Goal: Information Seeking & Learning: Learn about a topic

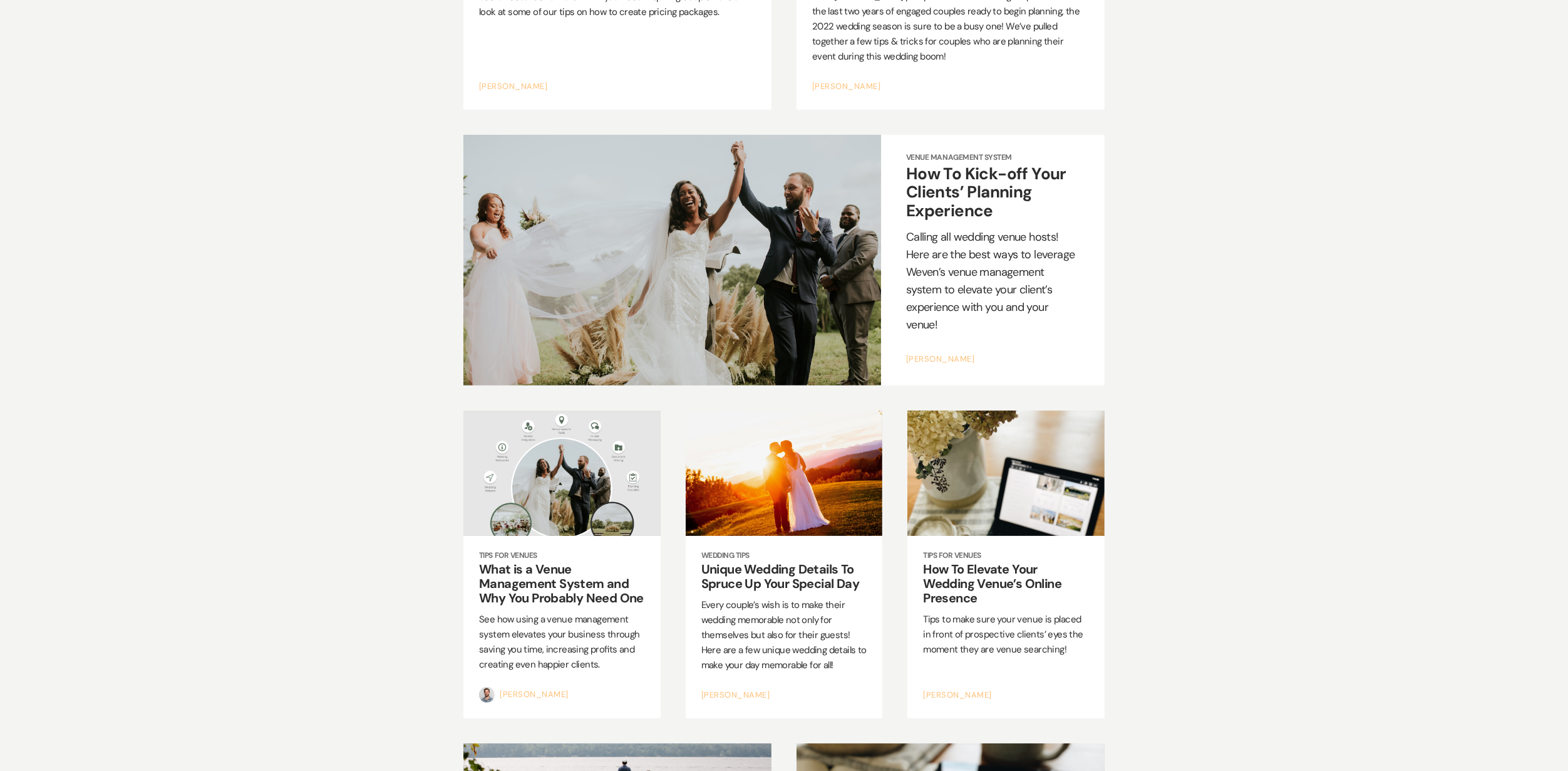
scroll to position [5765, 0]
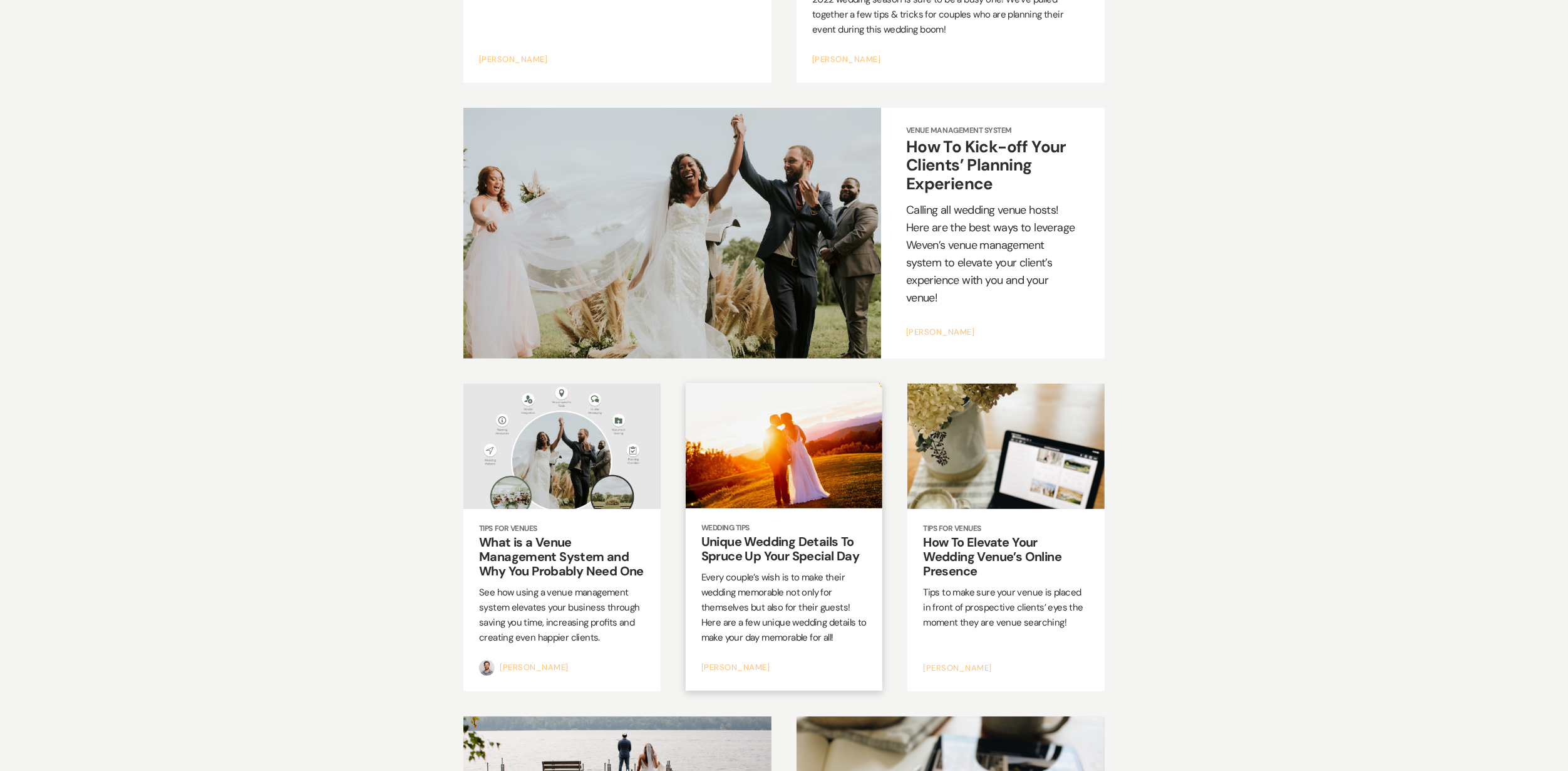
click at [751, 570] on p "Every couple’s wish is to make their wedding memorable not only for themselves …" at bounding box center [784, 607] width 166 height 75
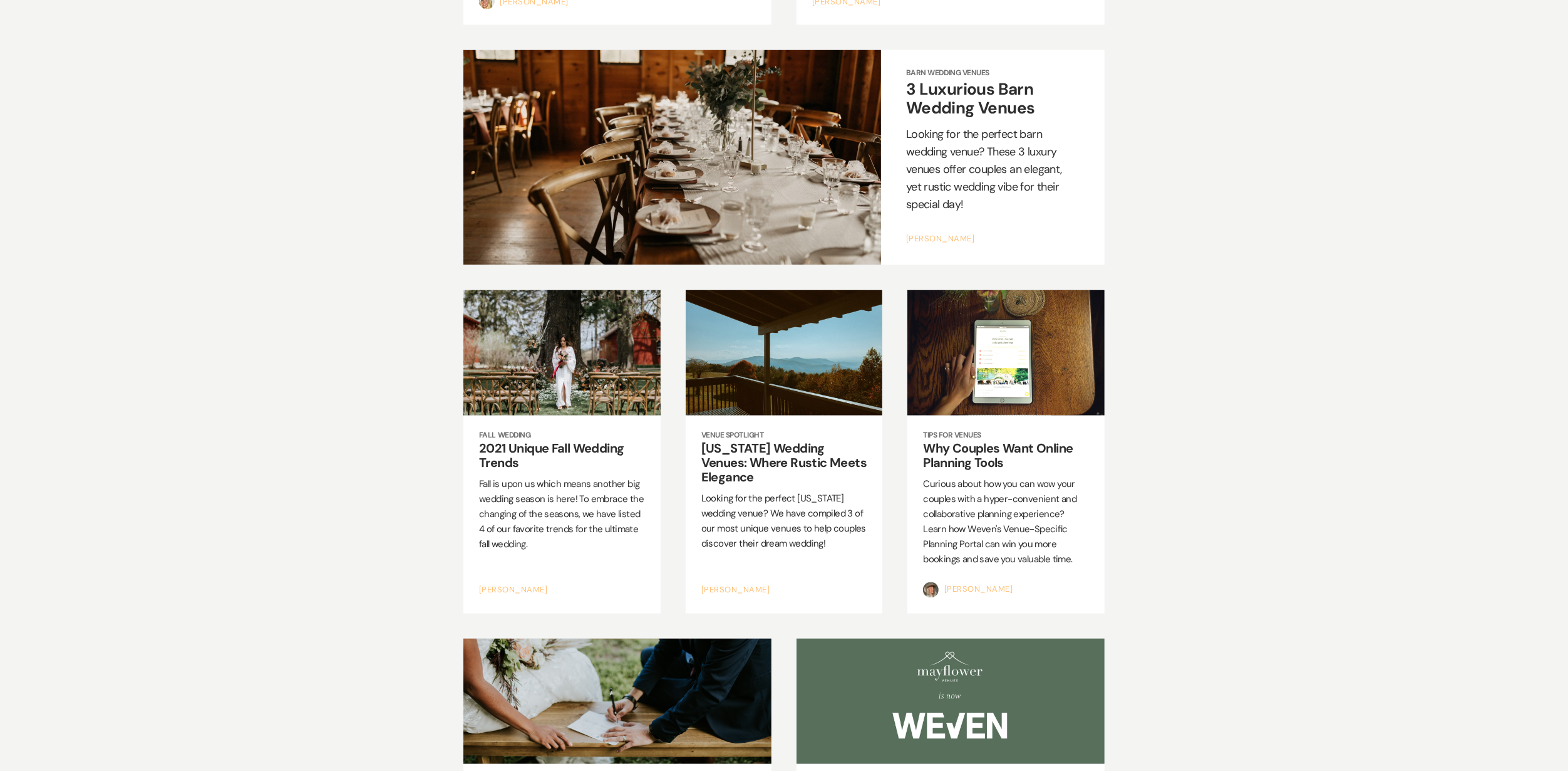
scroll to position [7666, 0]
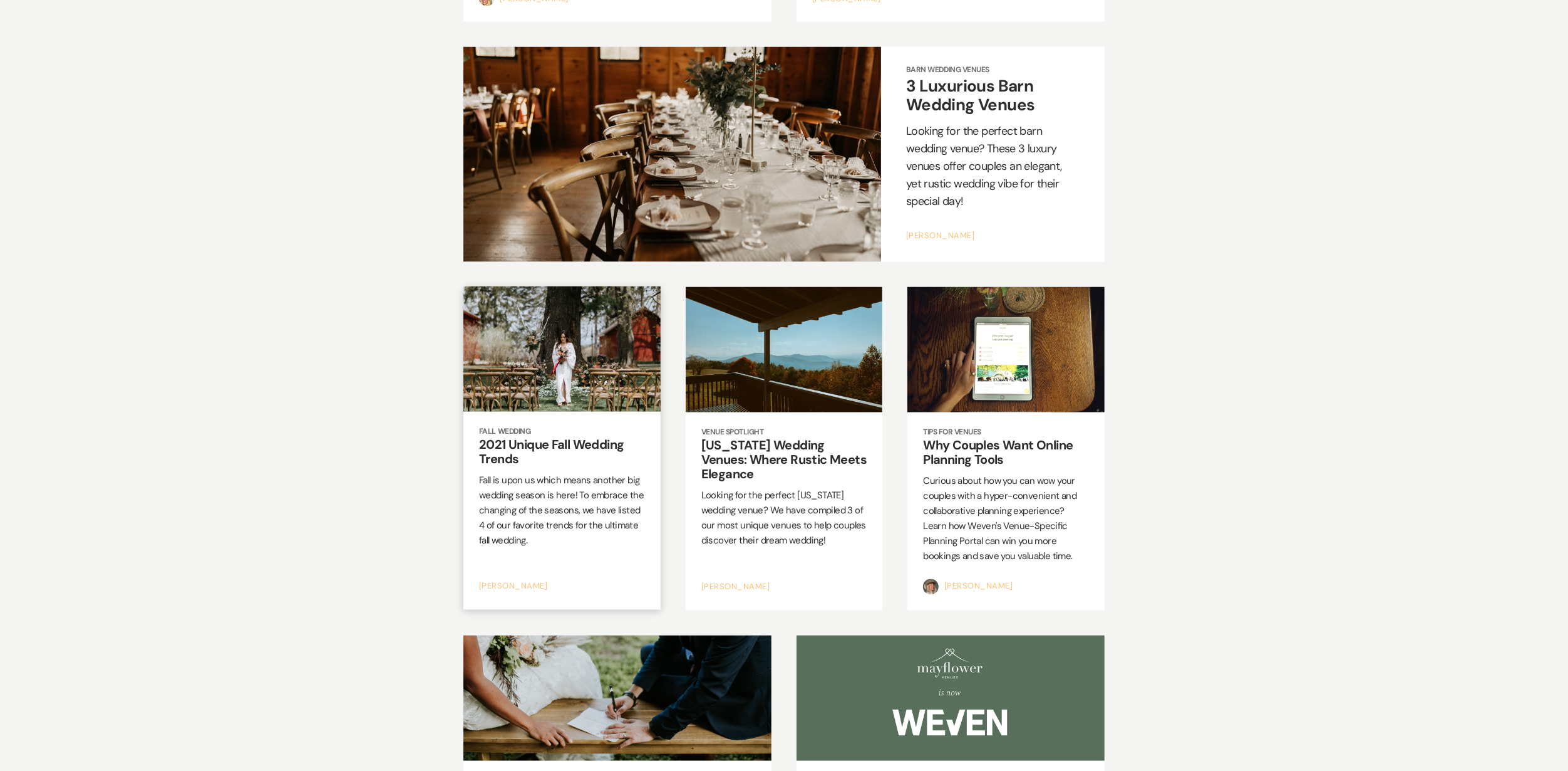
click at [549, 473] on p "Fall is upon us which means another big wedding season is here! To embrace the …" at bounding box center [562, 511] width 166 height 75
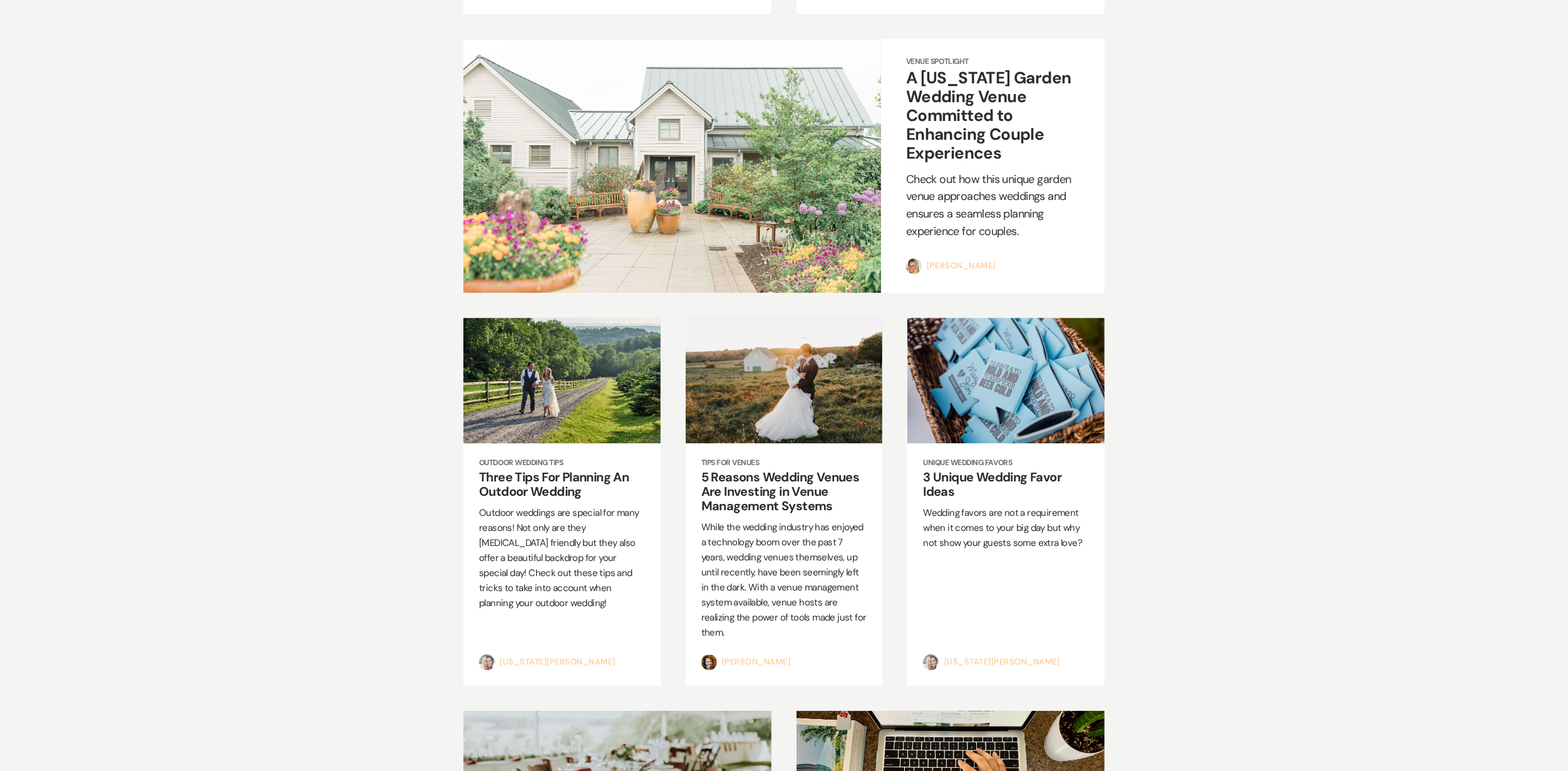
scroll to position [9589, 0]
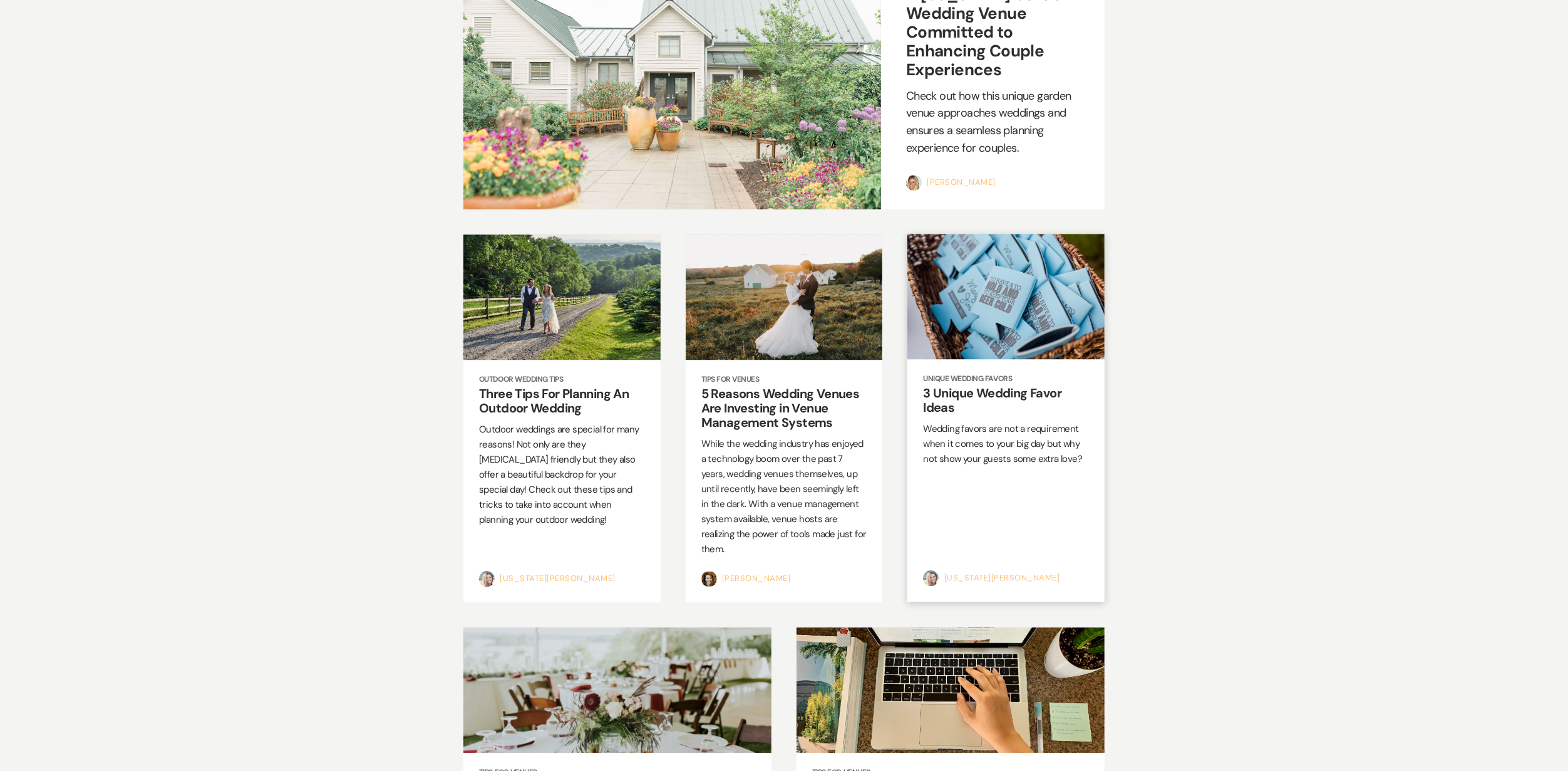
click at [959, 421] on p "Wedding favors are not a requirement when it comes to your big day but why not …" at bounding box center [1006, 444] width 166 height 45
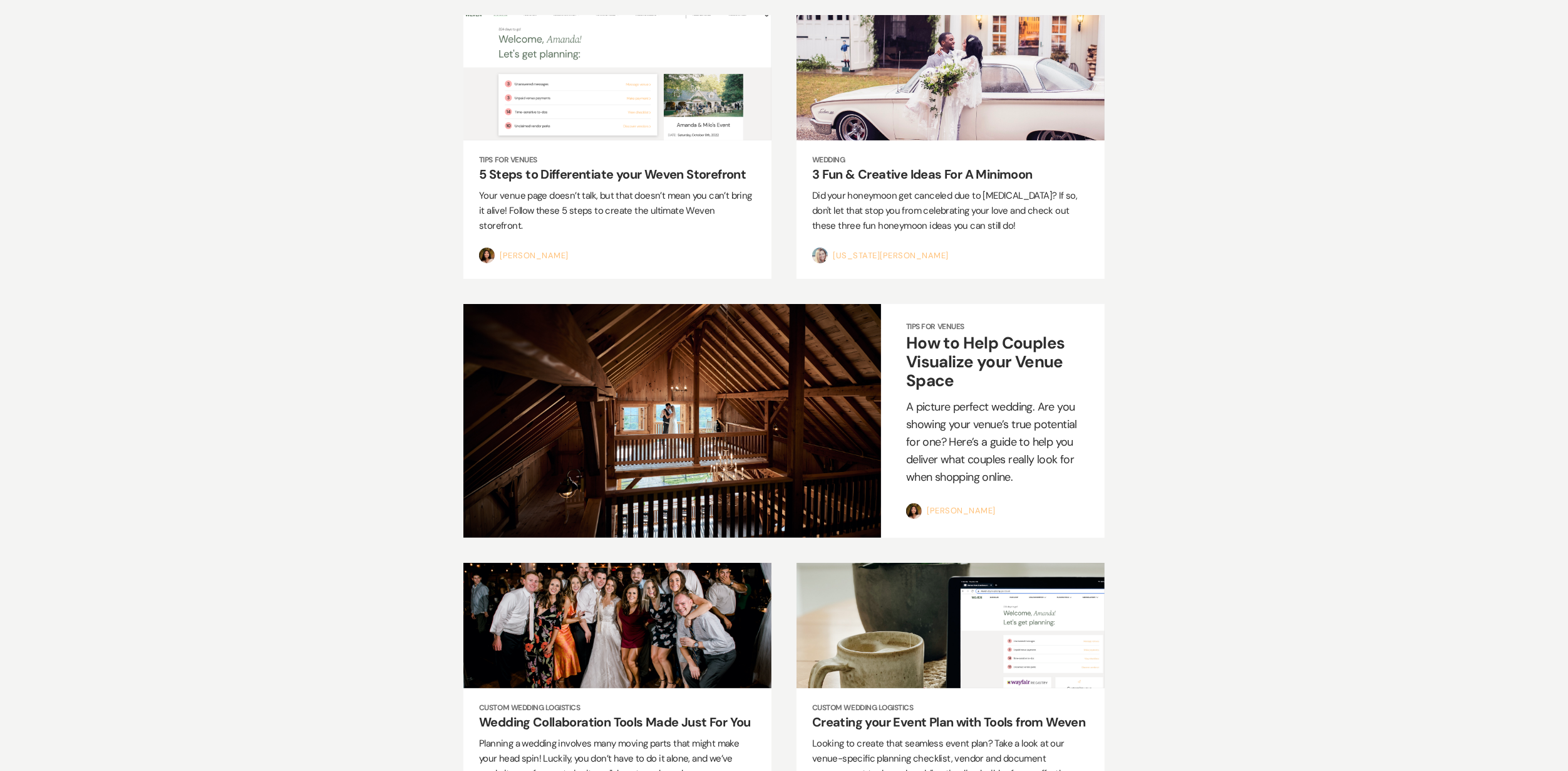
scroll to position [11176, 0]
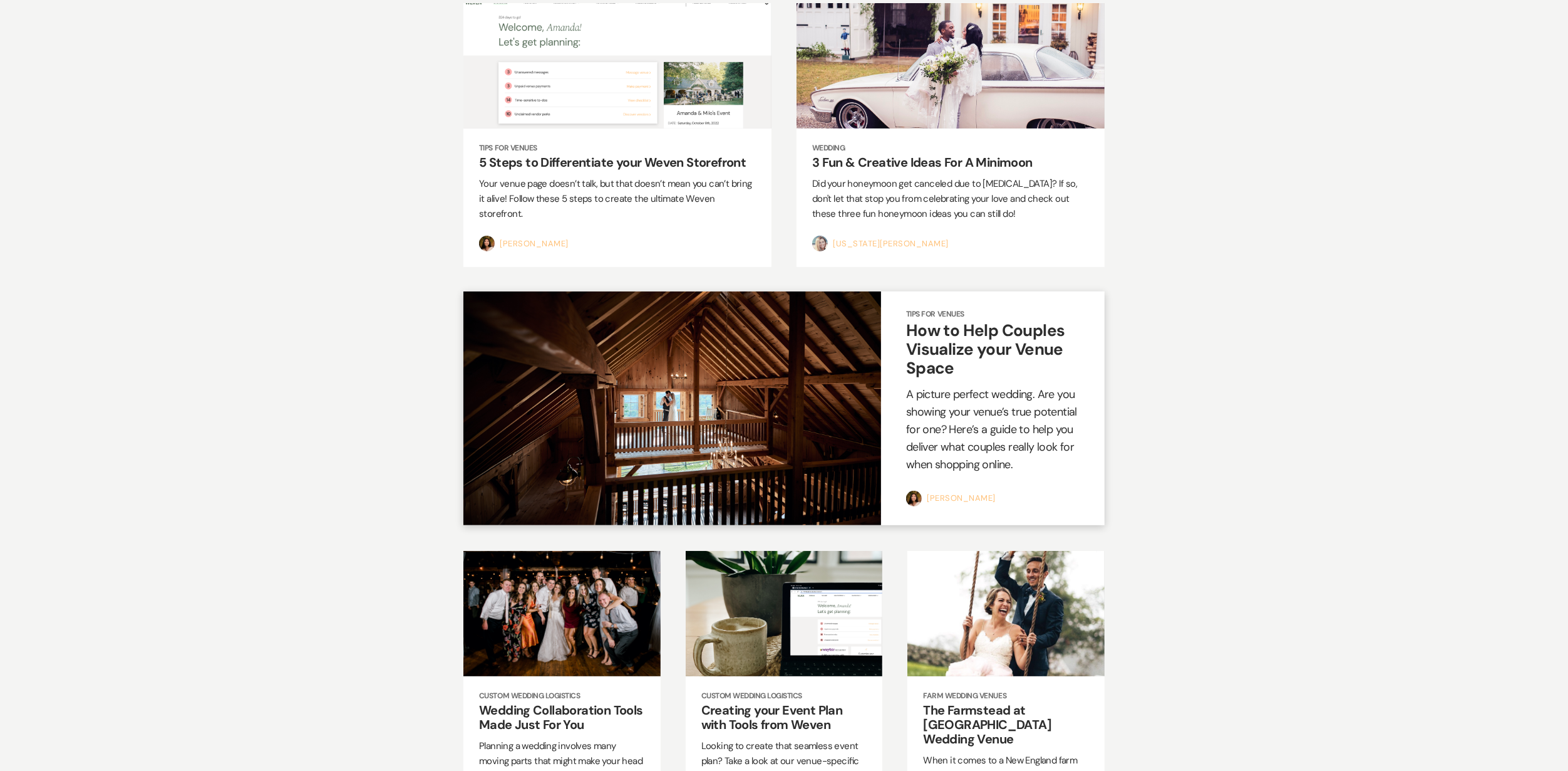
click at [985, 386] on p "A picture perfect wedding. Are you showing your venue’s true potential for one?…" at bounding box center [992, 430] width 173 height 88
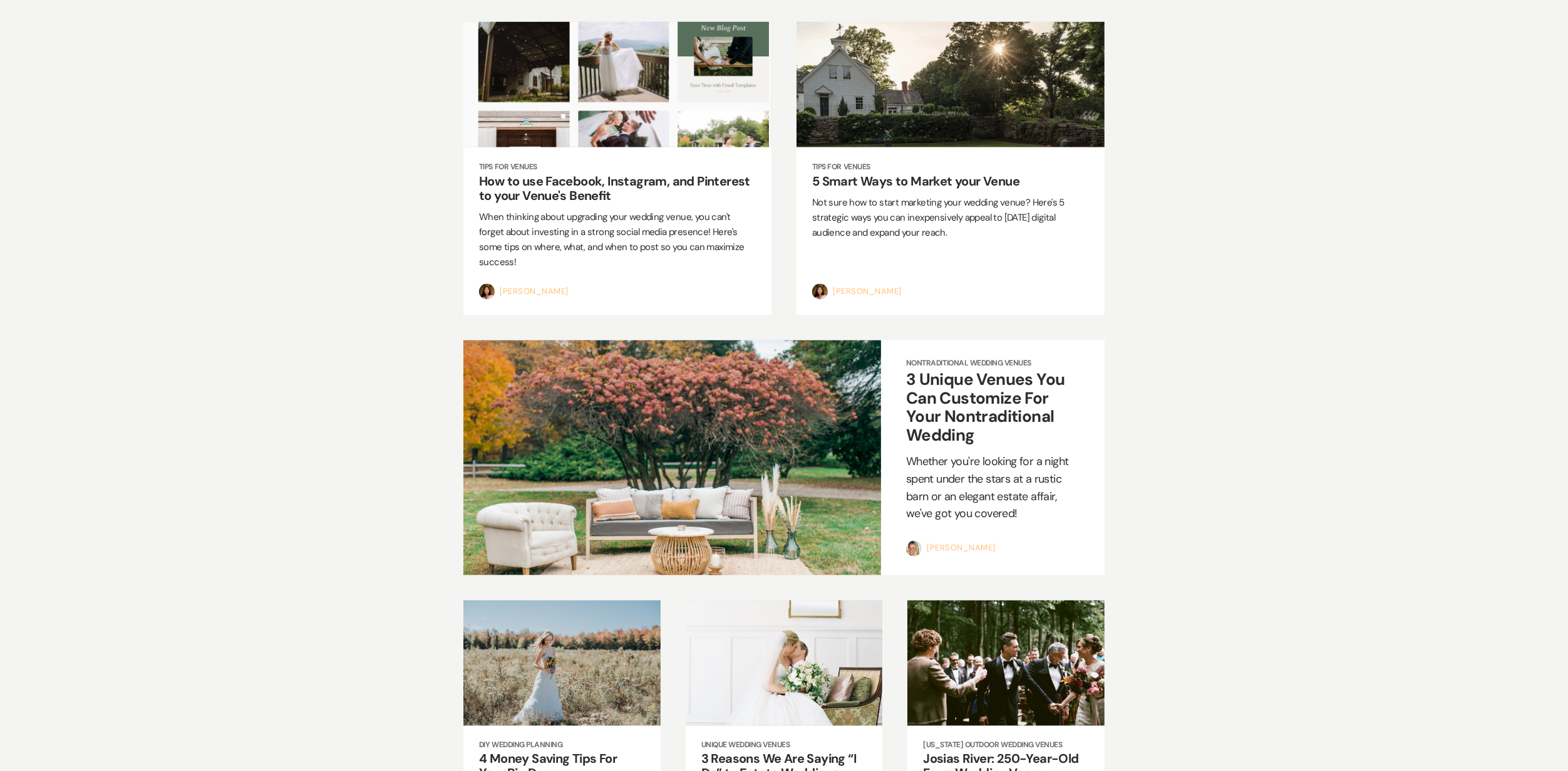
scroll to position [13098, 0]
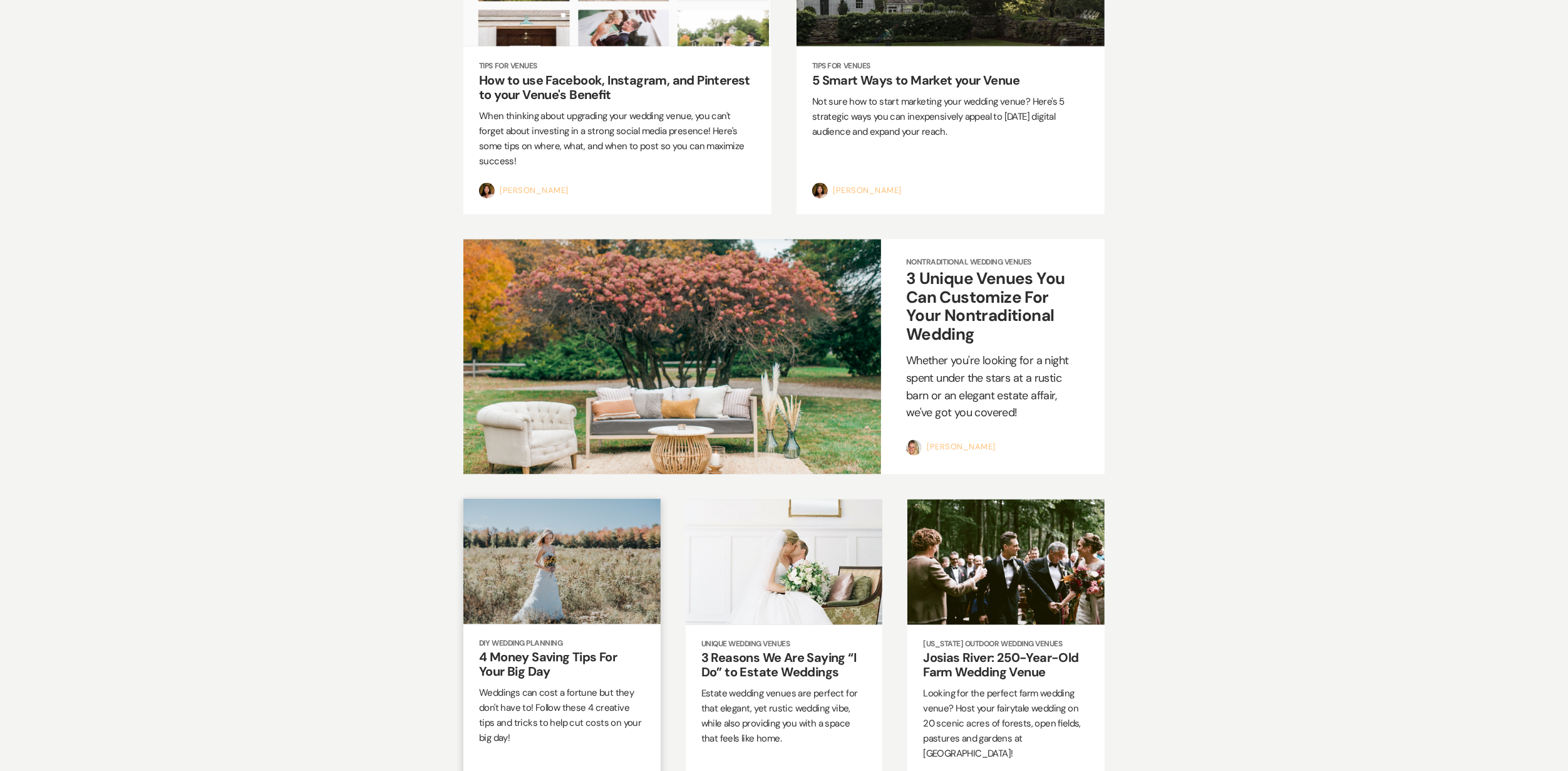
click at [533, 686] on p "Weddings can cost a fortune but they don't have to! Follow these 4 creative tip…" at bounding box center [562, 715] width 166 height 60
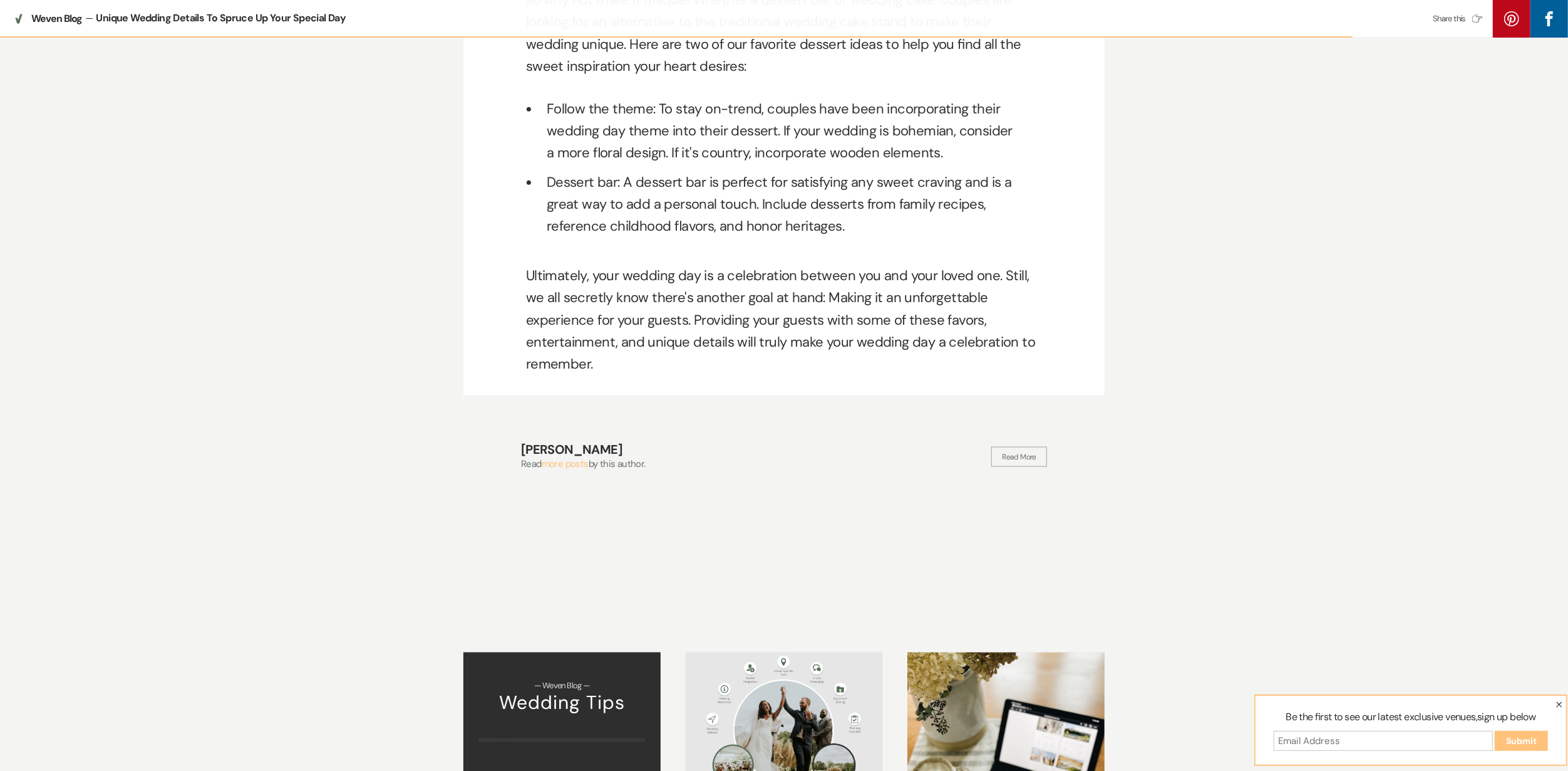
scroll to position [1708, 0]
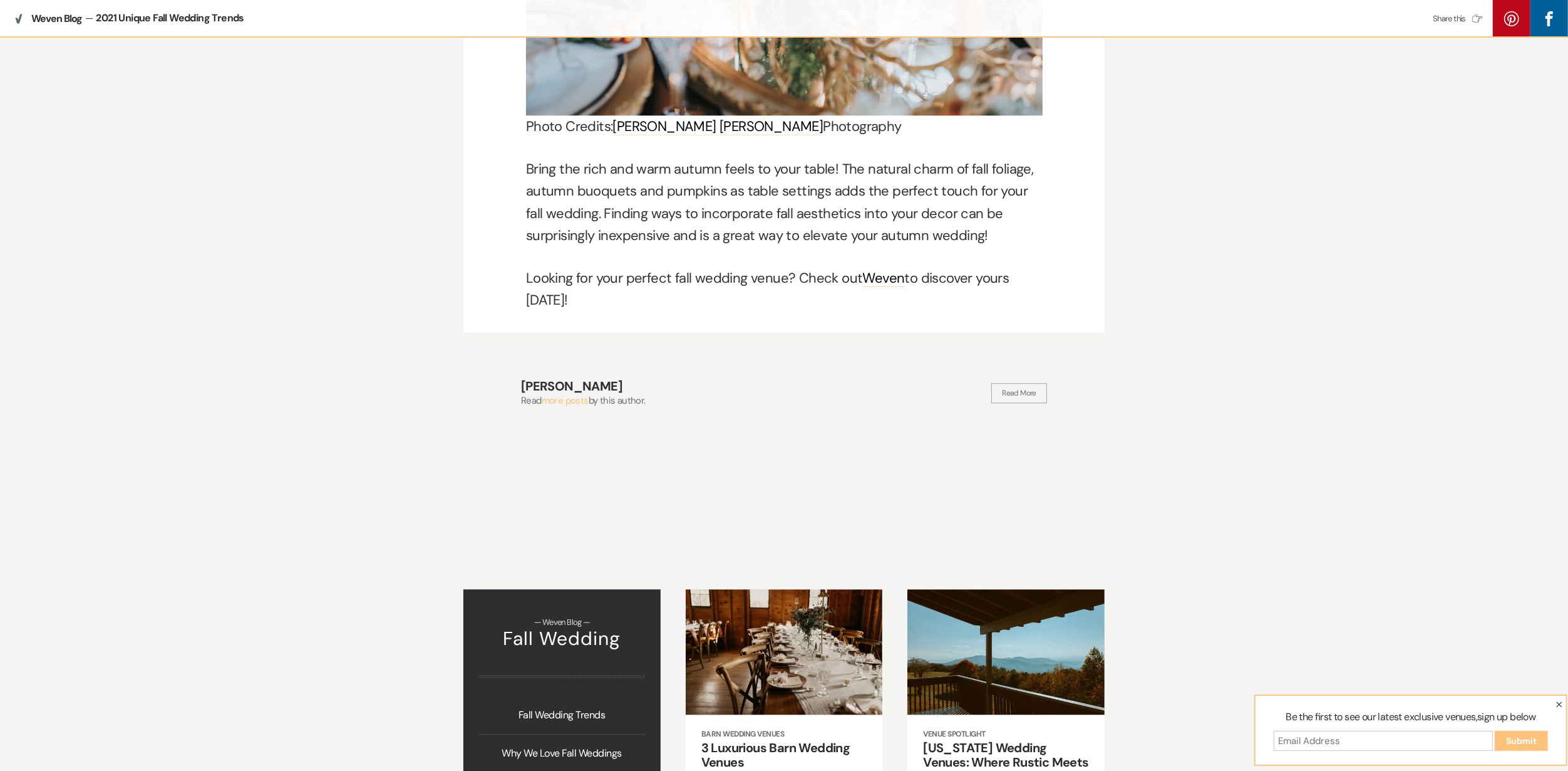
scroll to position [3175, 0]
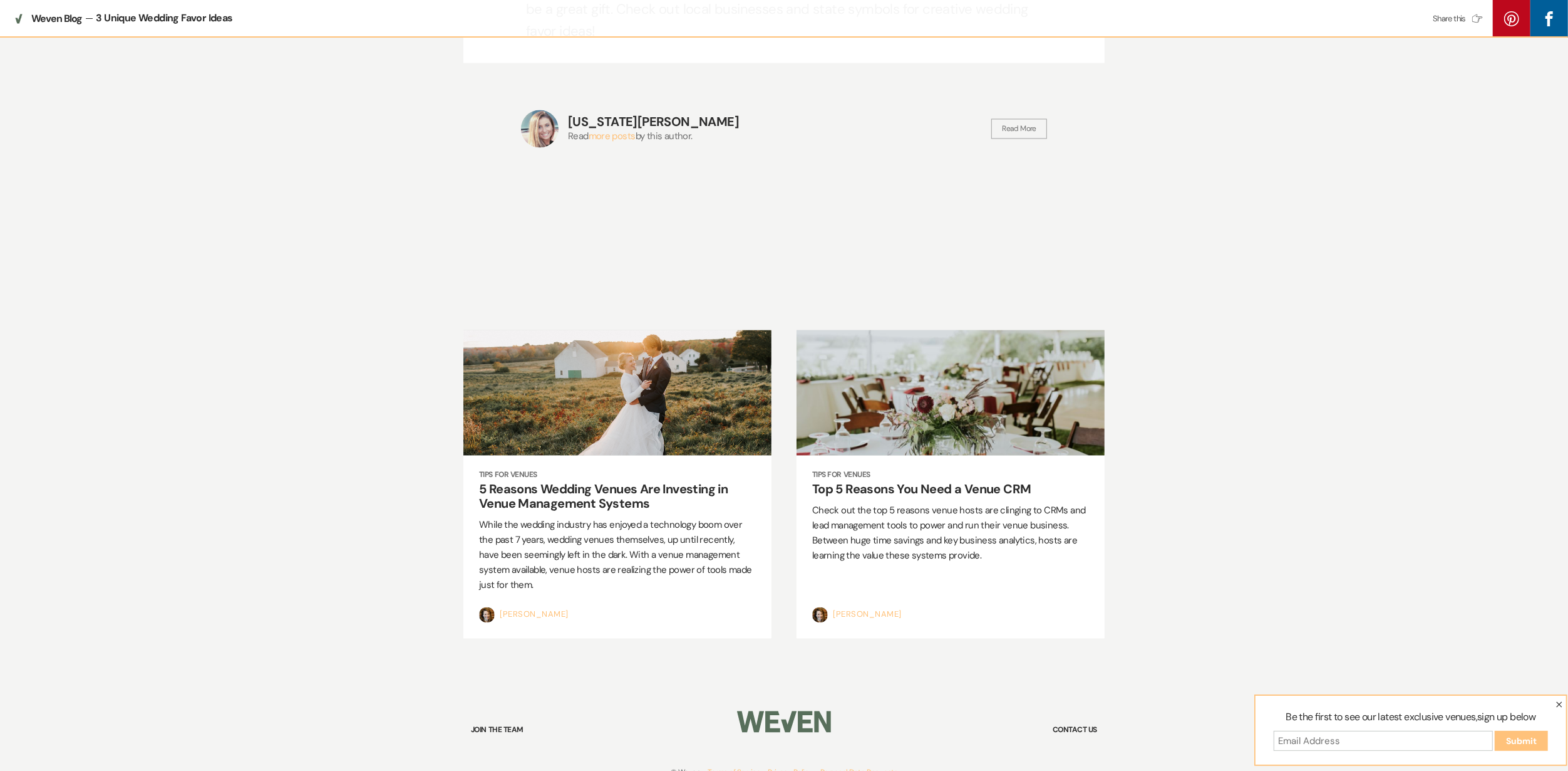
scroll to position [2738, 0]
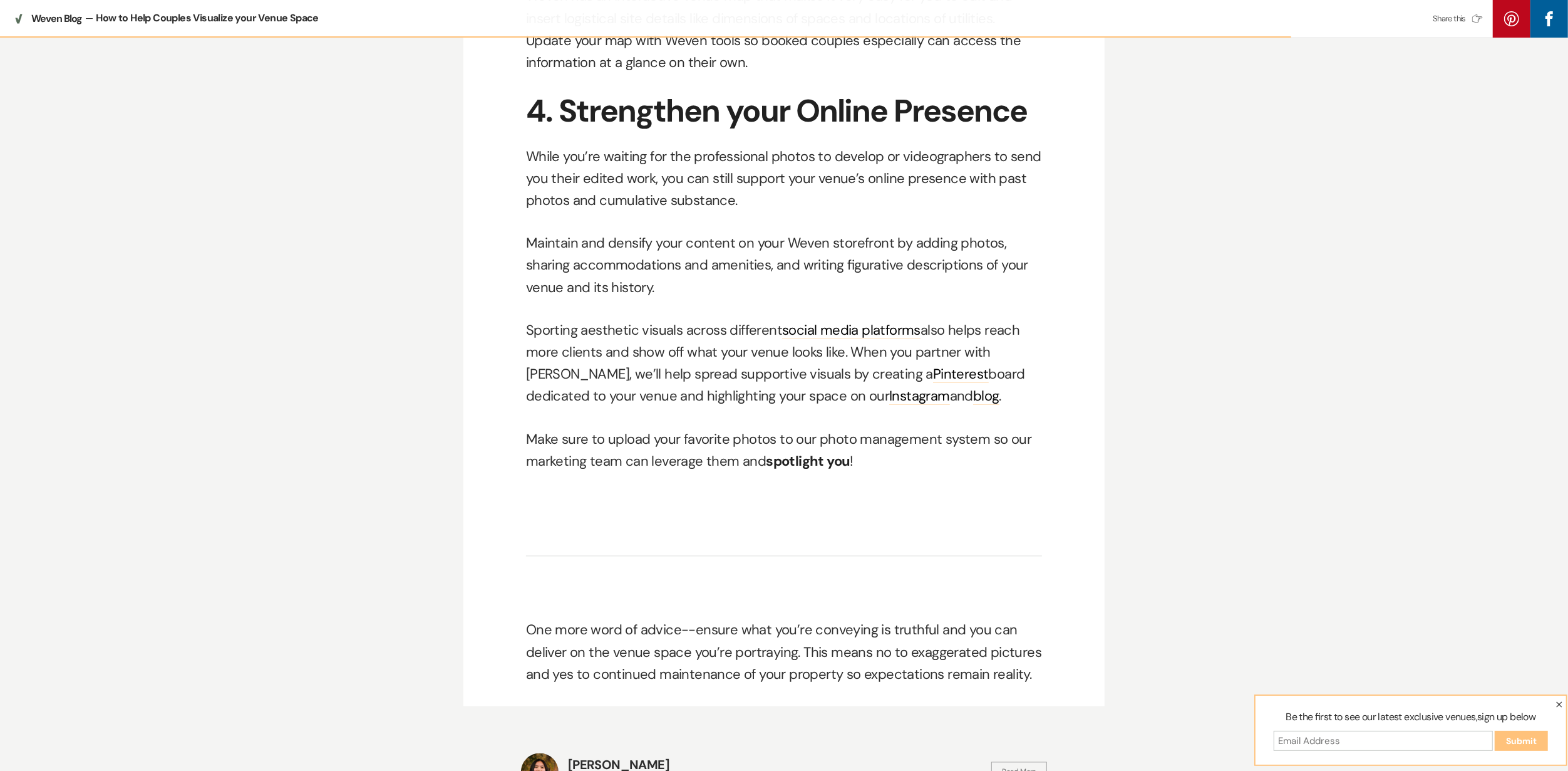
scroll to position [2758, 0]
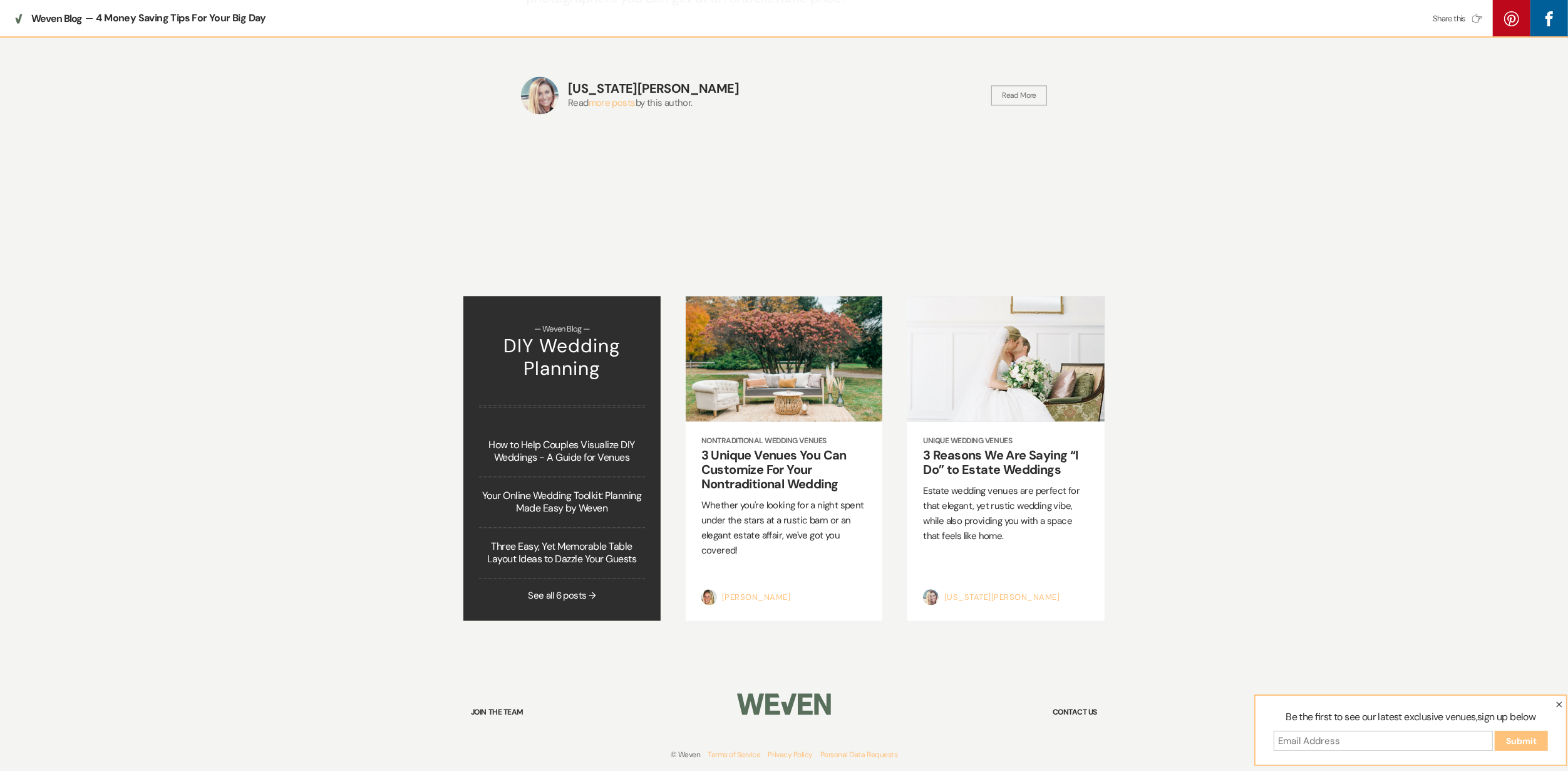
scroll to position [3018, 0]
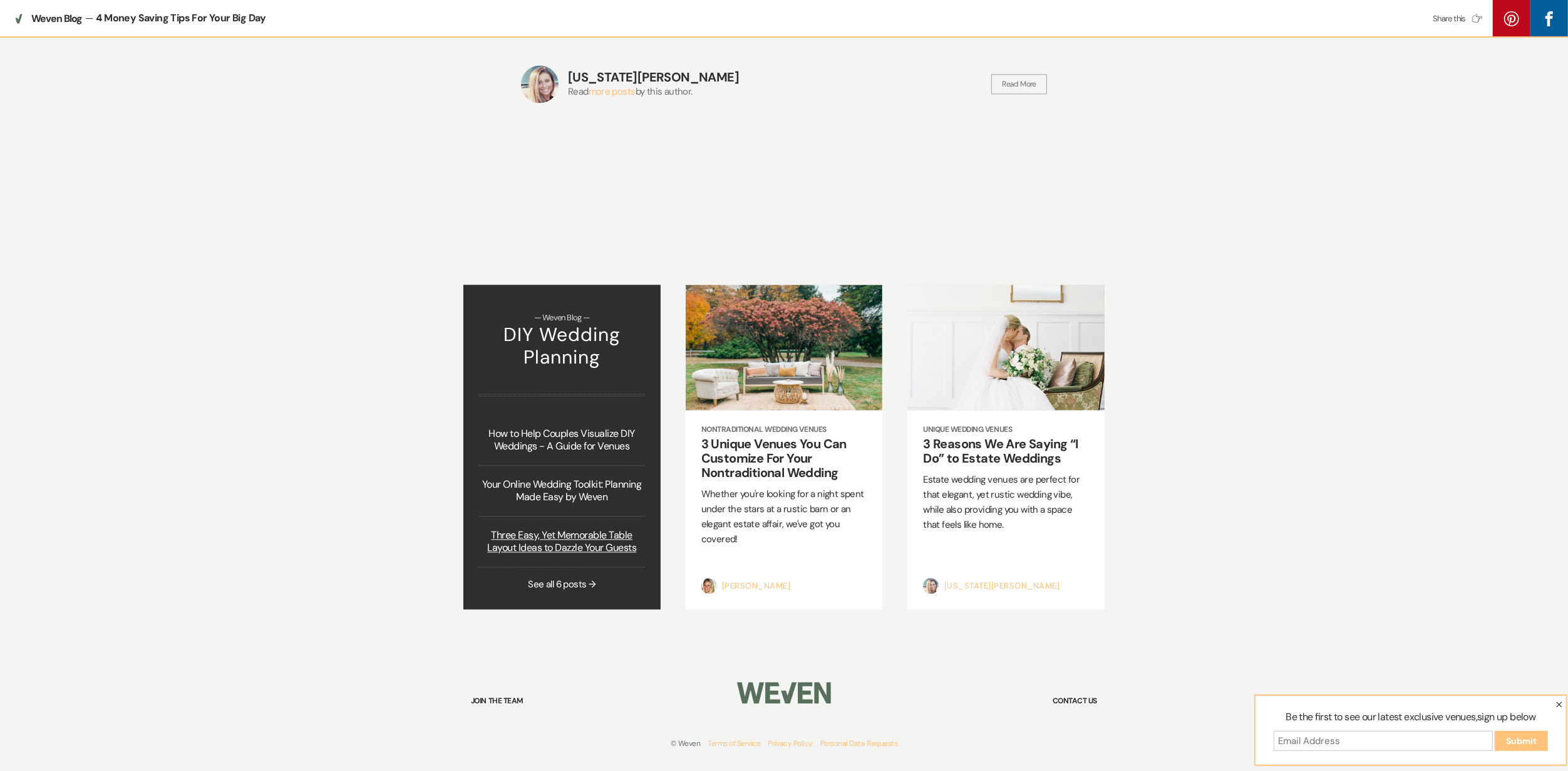
click at [557, 546] on link "Three Easy, Yet Memorable Table Layout Ideas to Dazzle Your Guests" at bounding box center [562, 541] width 166 height 50
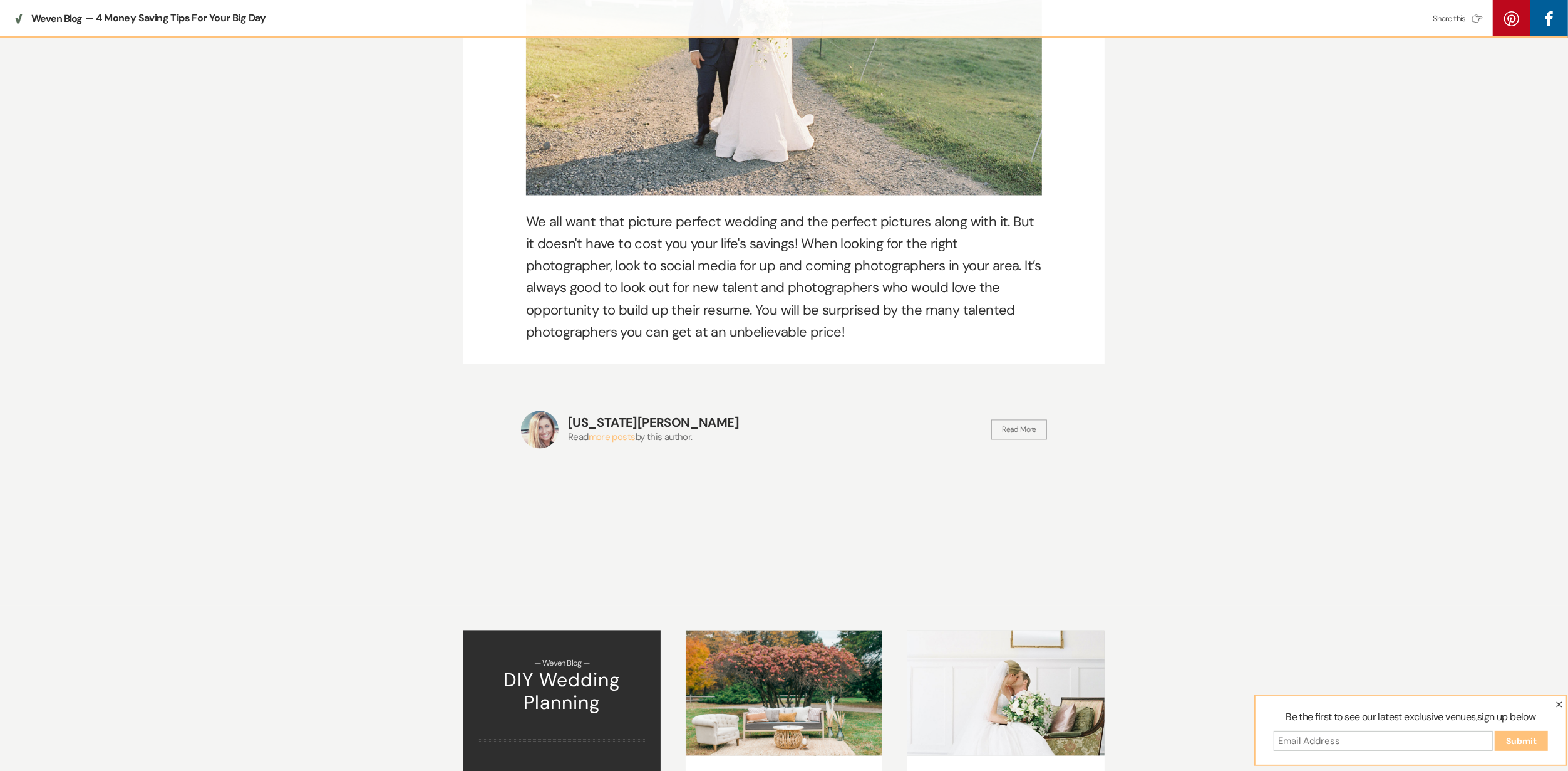
scroll to position [2600, 0]
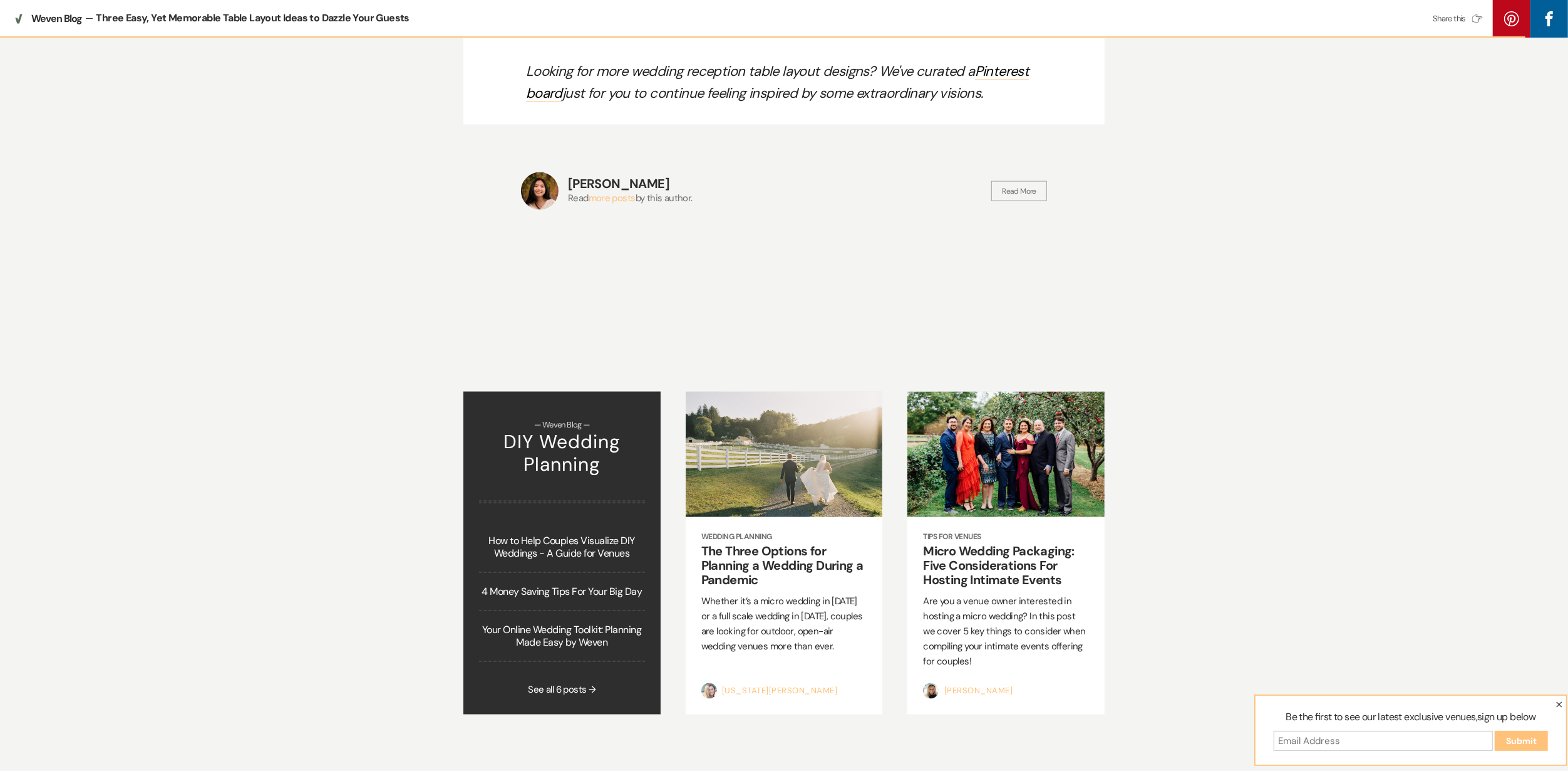
scroll to position [7429, 0]
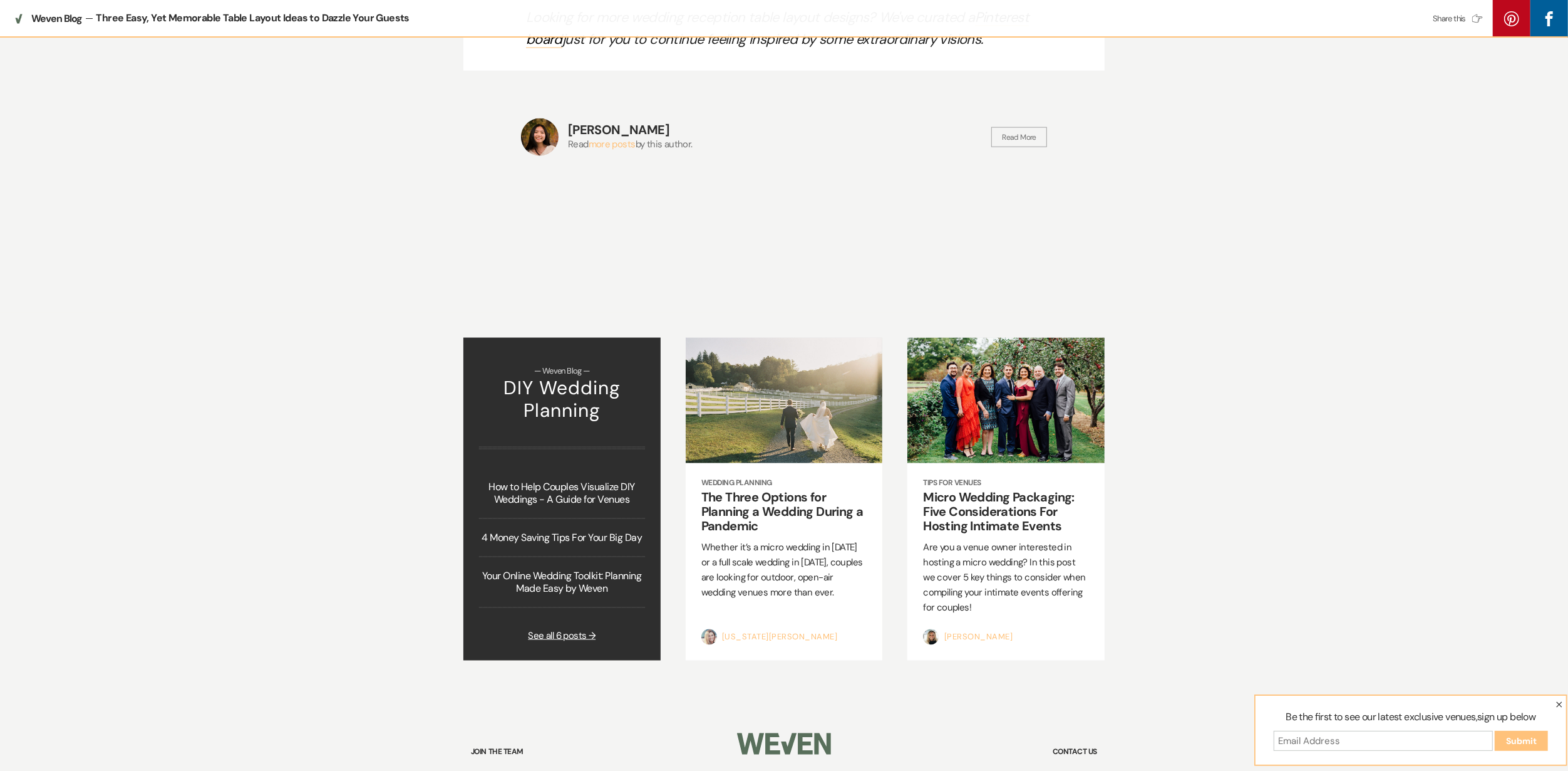
click at [547, 629] on link "See all 6 posts →" at bounding box center [562, 635] width 68 height 12
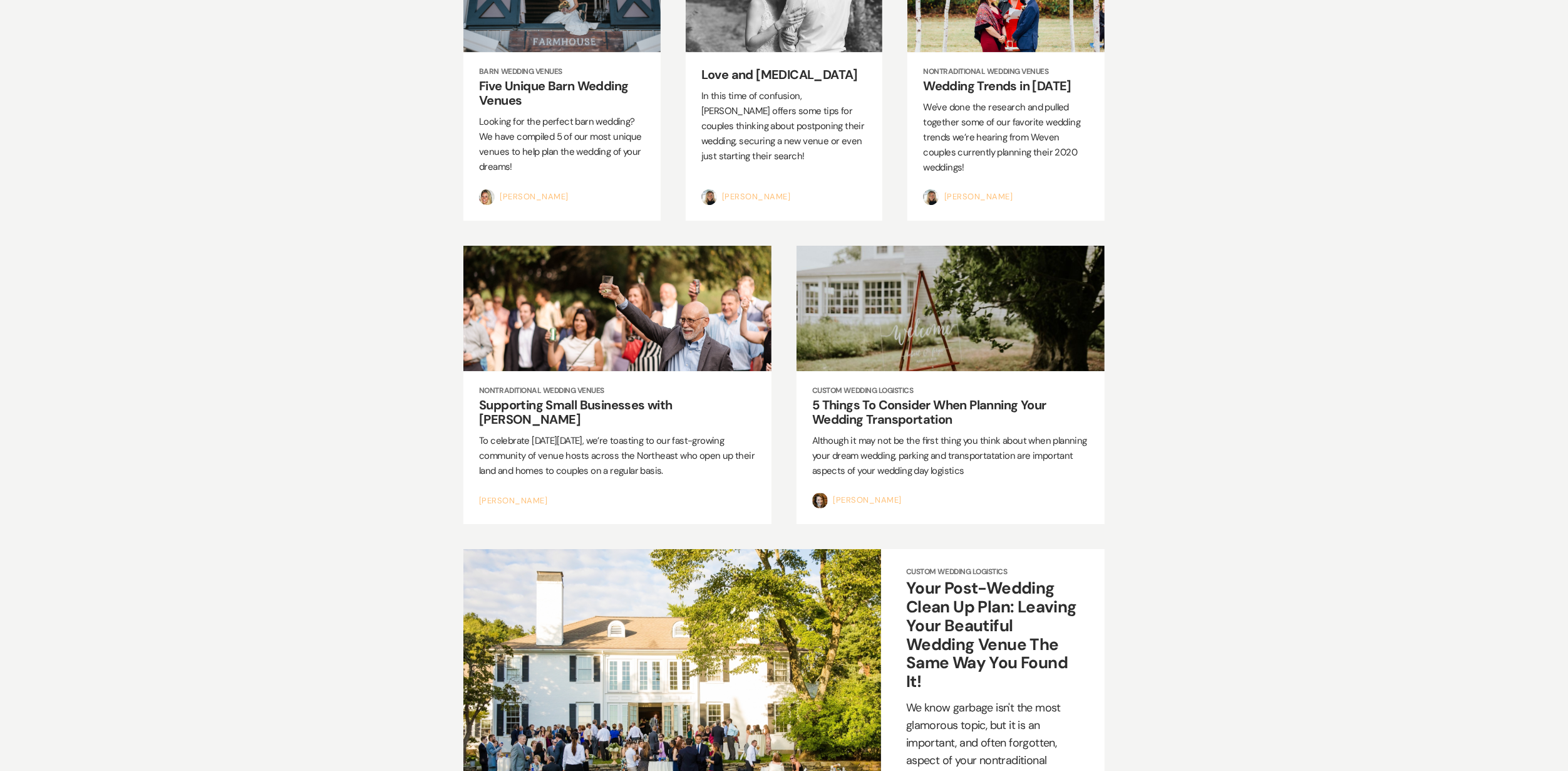
scroll to position [15493, 0]
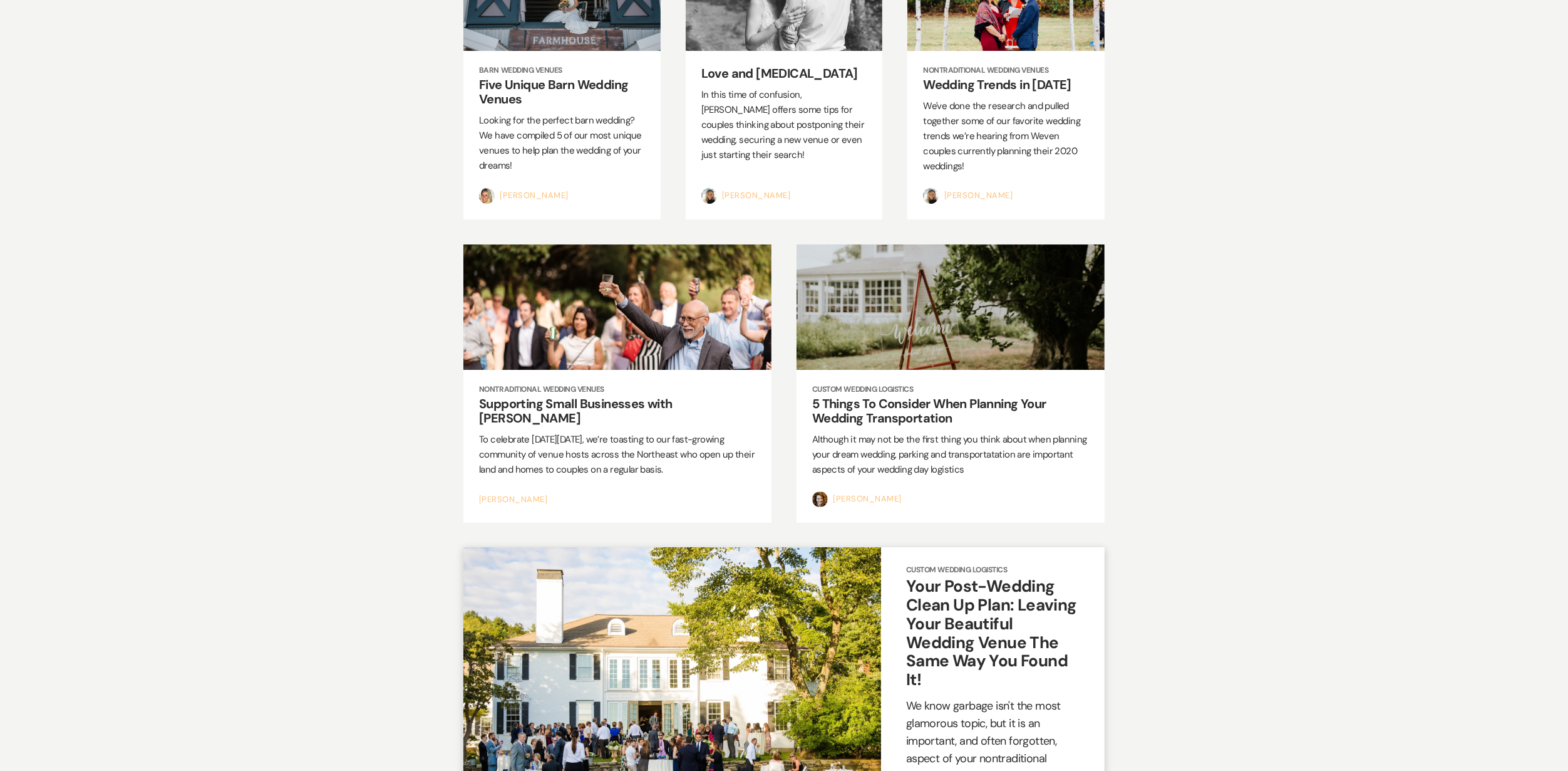
click at [951, 577] on h2 "Your Post-Wedding Clean Up Plan: Leaving Your Beautiful Wedding Venue The Same …" at bounding box center [992, 633] width 173 height 112
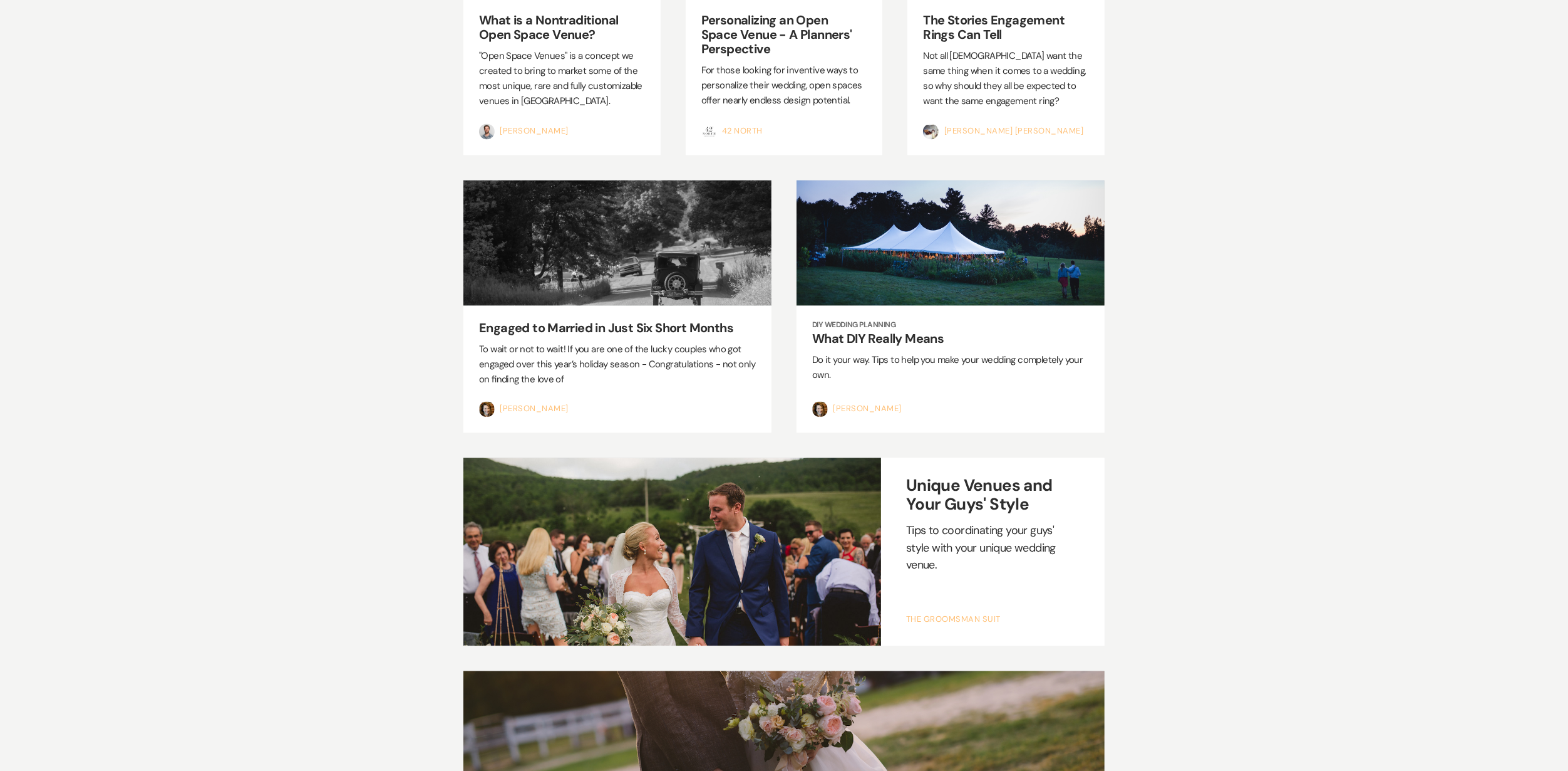
scroll to position [19368, 0]
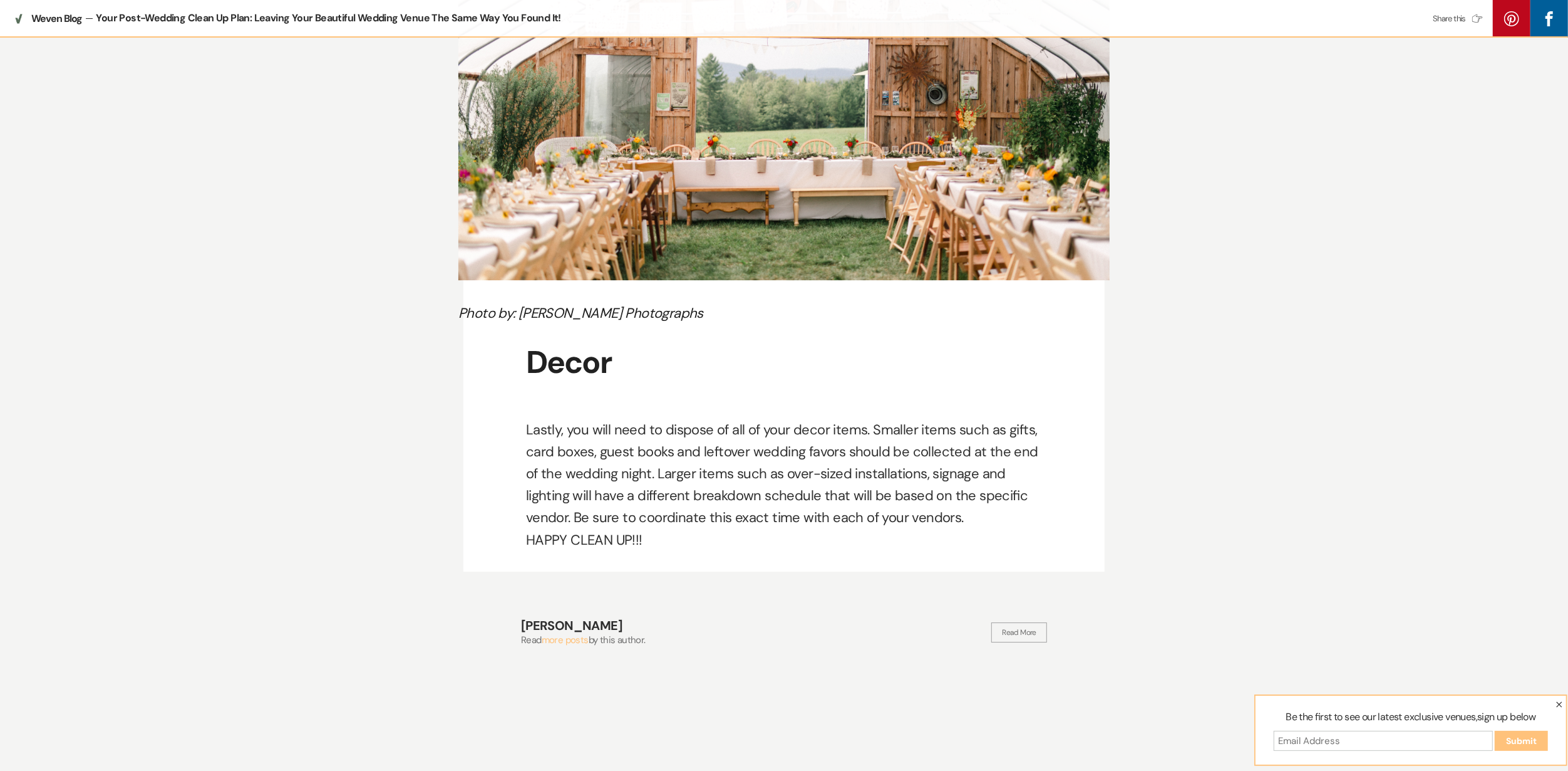
scroll to position [4345, 0]
